Goal: Task Accomplishment & Management: Use online tool/utility

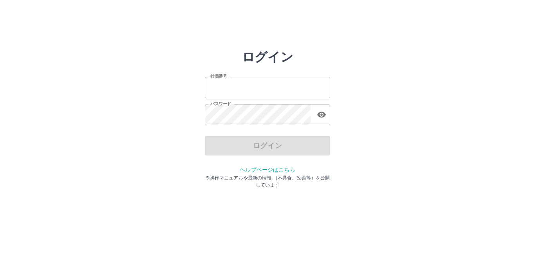
type input "*******"
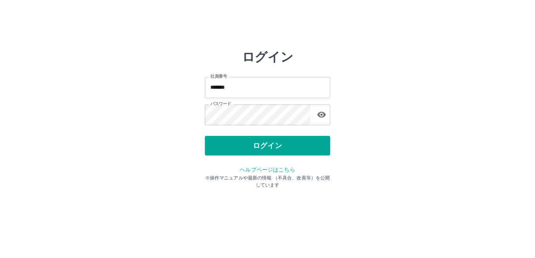
click at [265, 147] on div "ログイン" at bounding box center [267, 146] width 125 height 20
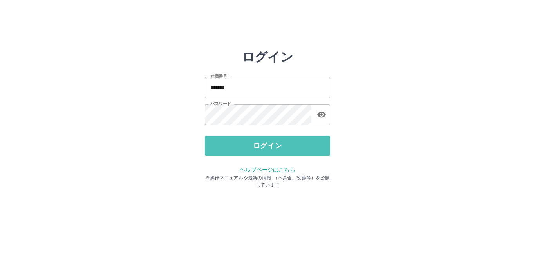
click at [265, 147] on button "ログイン" at bounding box center [267, 146] width 125 height 20
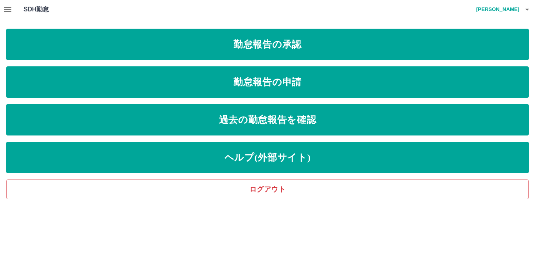
click at [5, 11] on icon "button" at bounding box center [7, 9] width 7 height 5
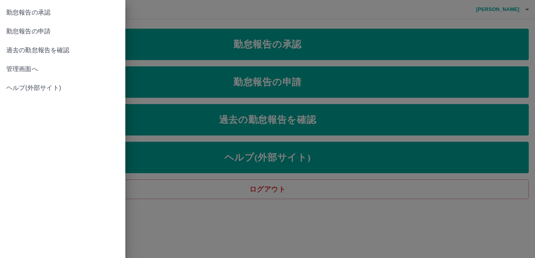
click at [22, 67] on span "管理画面へ" at bounding box center [62, 68] width 113 height 9
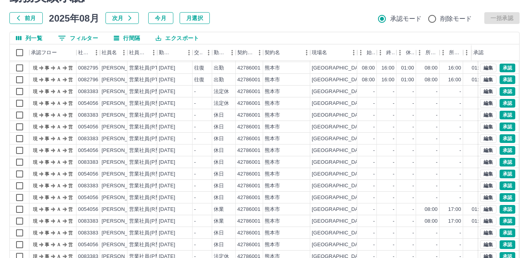
scroll to position [74, 0]
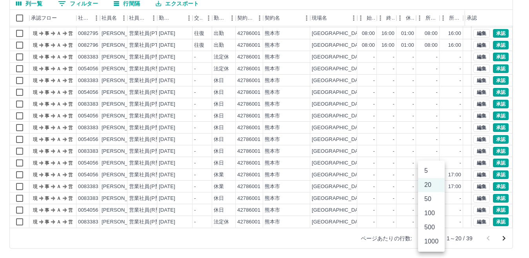
click at [432, 238] on body "SDH勤怠 [PERSON_NAME] 勤務実績承認 前月 [DATE] 次月 今月 月選択 承認モード 削除モード 一括承認 列一覧 0 フィルター 行間隔…" at bounding box center [264, 91] width 529 height 331
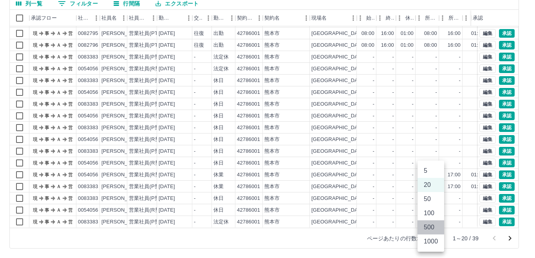
click at [433, 230] on li "500" at bounding box center [431, 227] width 27 height 14
type input "***"
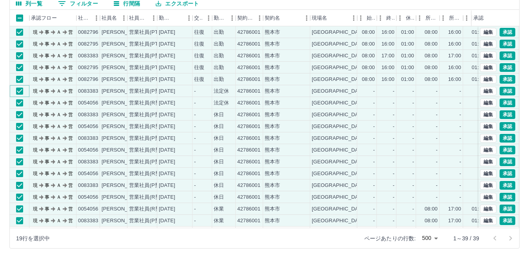
scroll to position [0, 0]
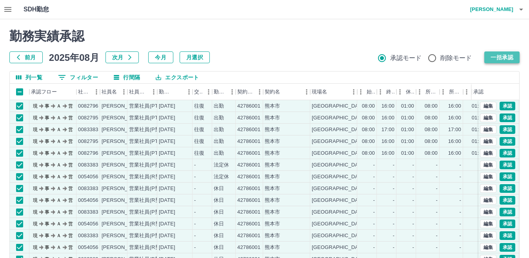
click at [509, 55] on button "一括承認" at bounding box center [501, 57] width 35 height 12
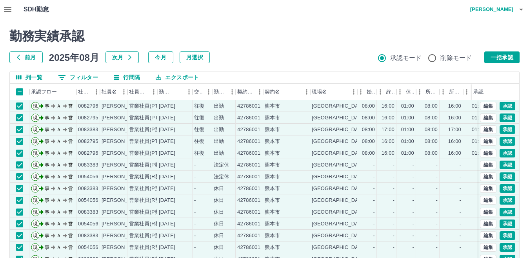
click at [279, 61] on div "前月 2025年08月 次月 今月 月選択 承認モード 削除モード 一括承認" at bounding box center [264, 57] width 510 height 12
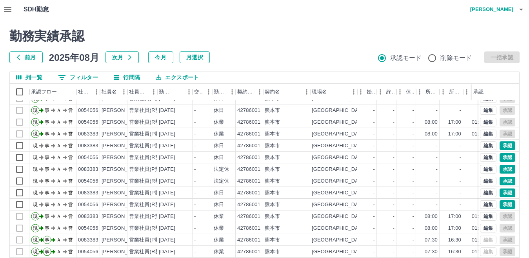
scroll to position [147, 0]
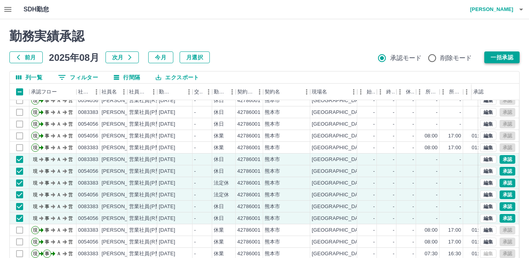
click at [508, 56] on button "一括承認" at bounding box center [501, 57] width 35 height 12
